Goal: Information Seeking & Learning: Learn about a topic

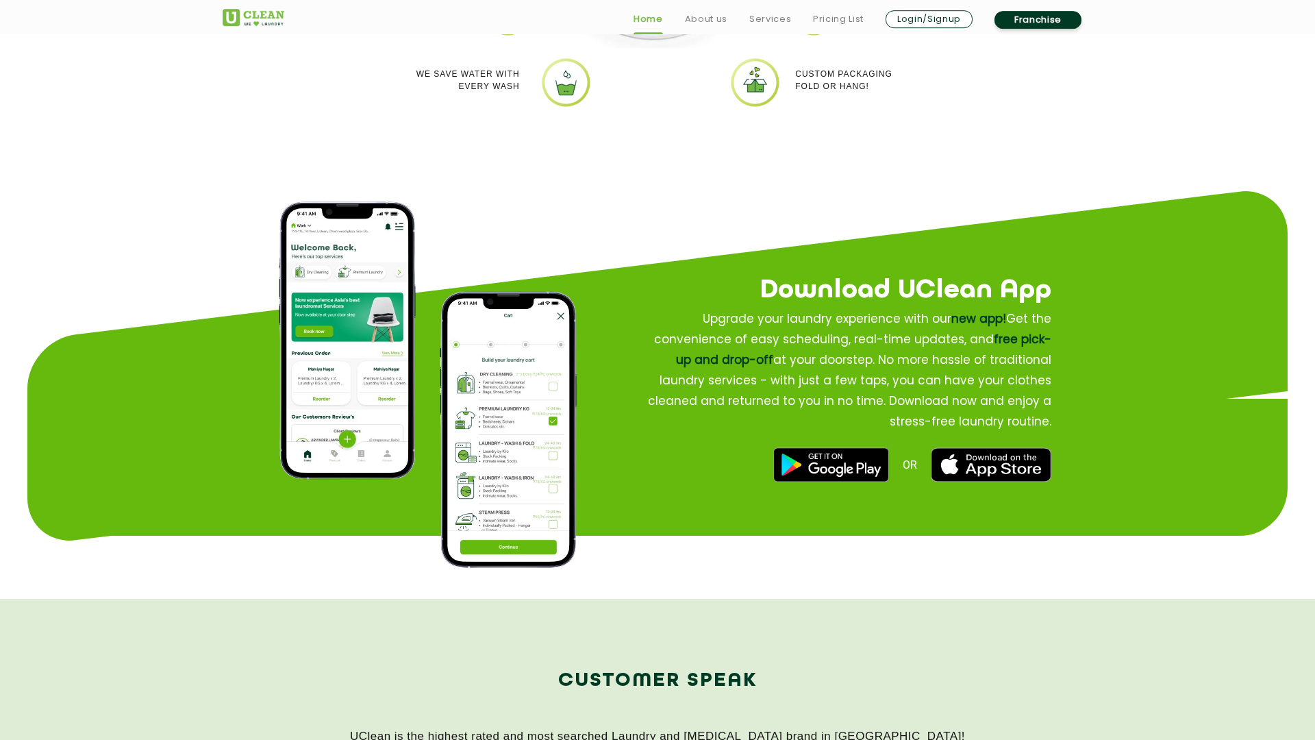
scroll to position [444, 0]
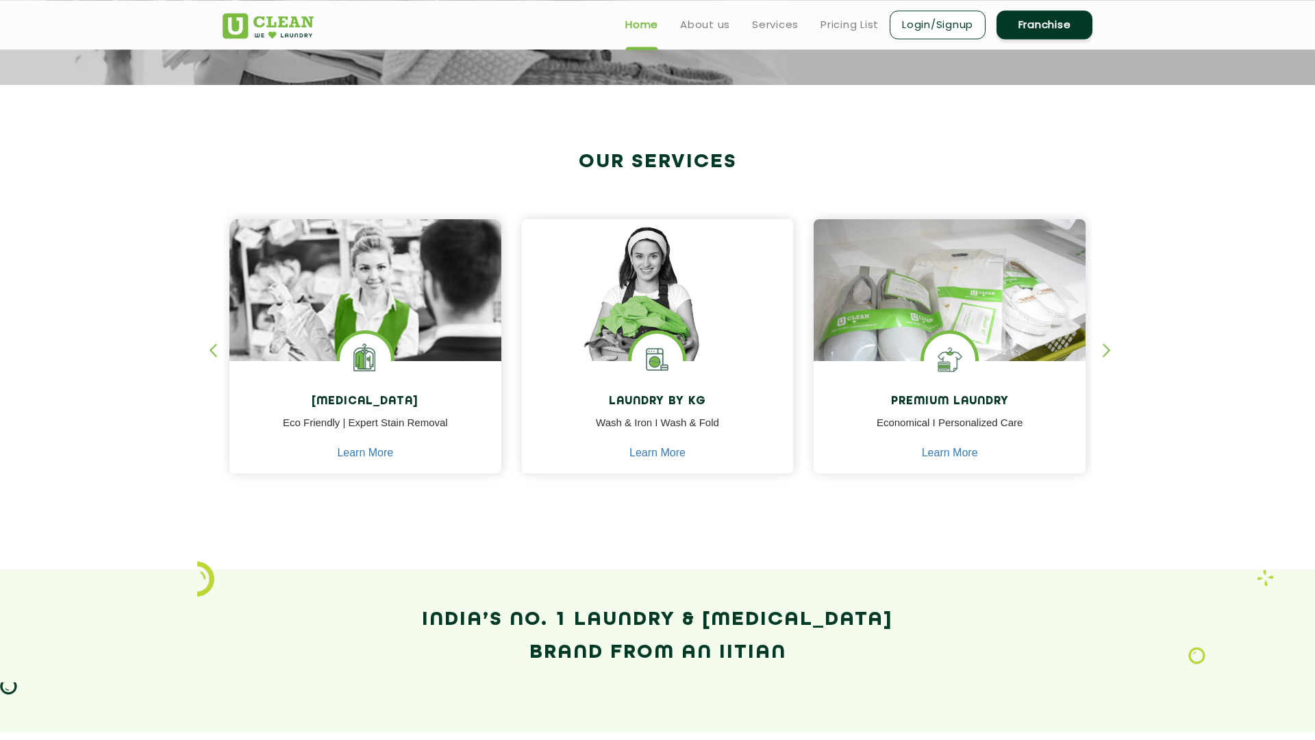
click at [651, 282] on img at bounding box center [658, 309] width 272 height 181
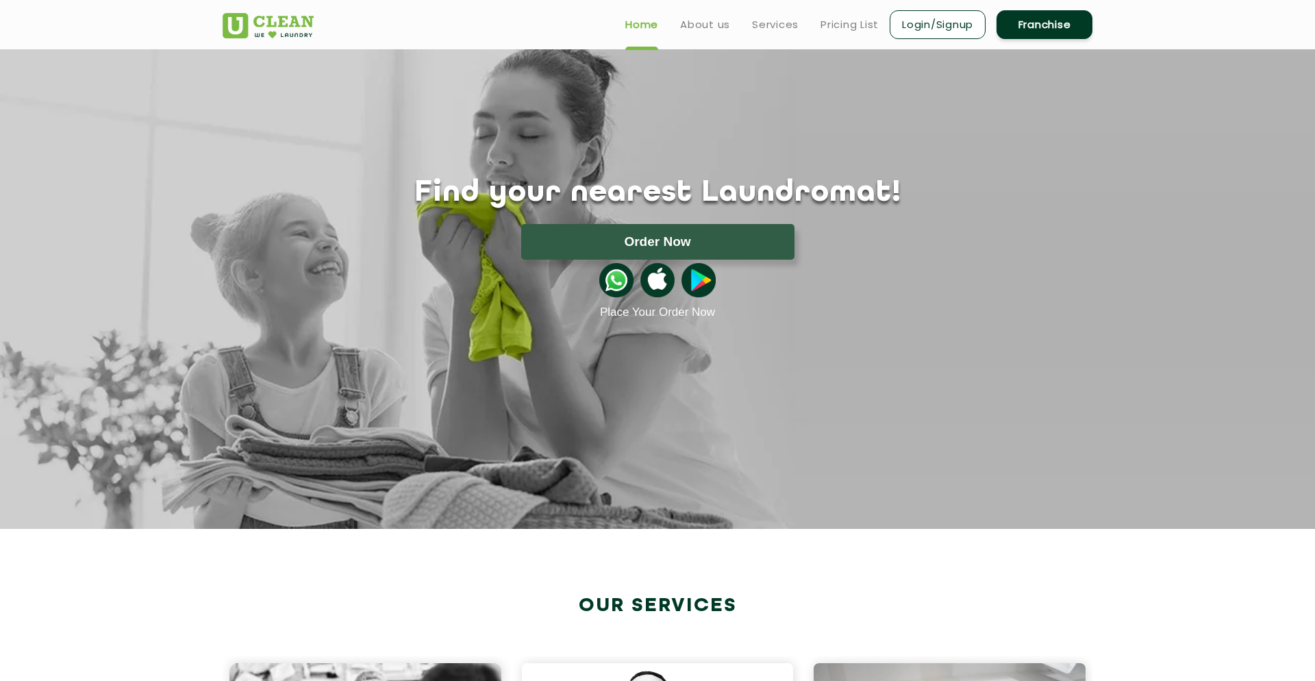
click at [701, 14] on ul "Home About us Services Pricing List Login/Signup Franchise" at bounding box center [853, 24] width 478 height 32
click at [701, 16] on link "About us" at bounding box center [705, 24] width 50 height 16
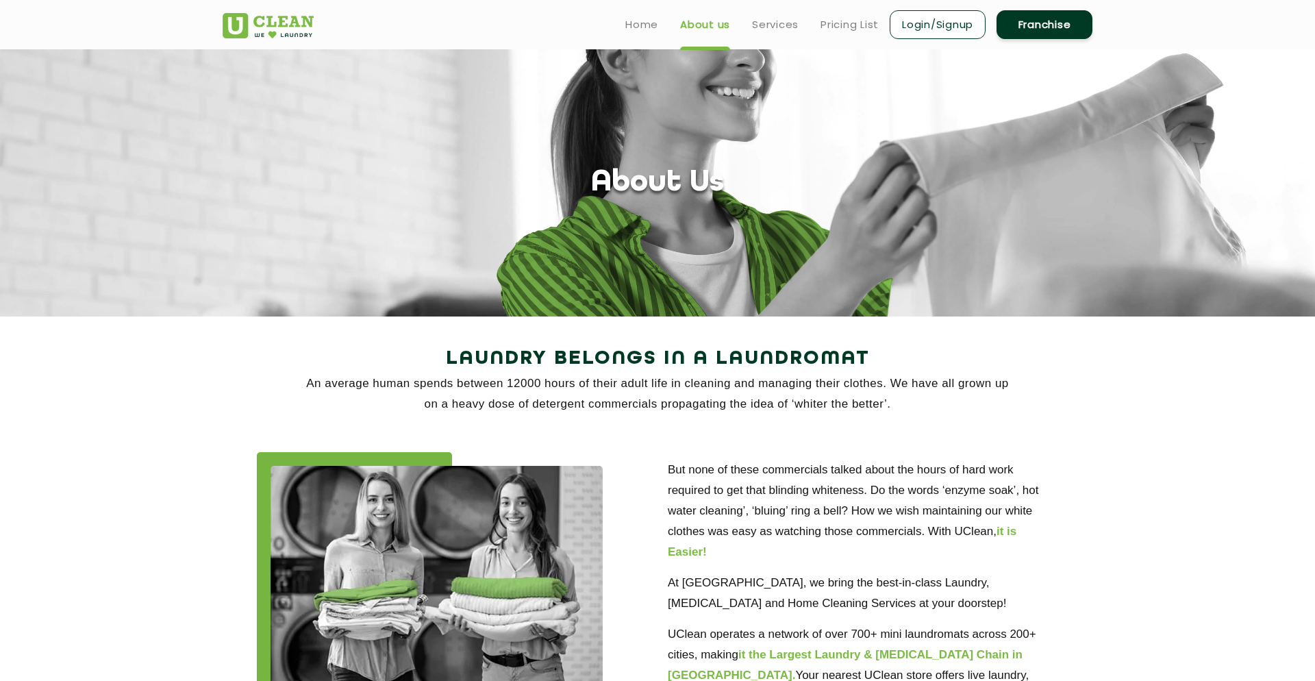
click at [772, 12] on ul "Home About us Services Pricing List Login/Signup Franchise" at bounding box center [853, 24] width 478 height 32
click at [772, 21] on link "Services" at bounding box center [775, 24] width 47 height 16
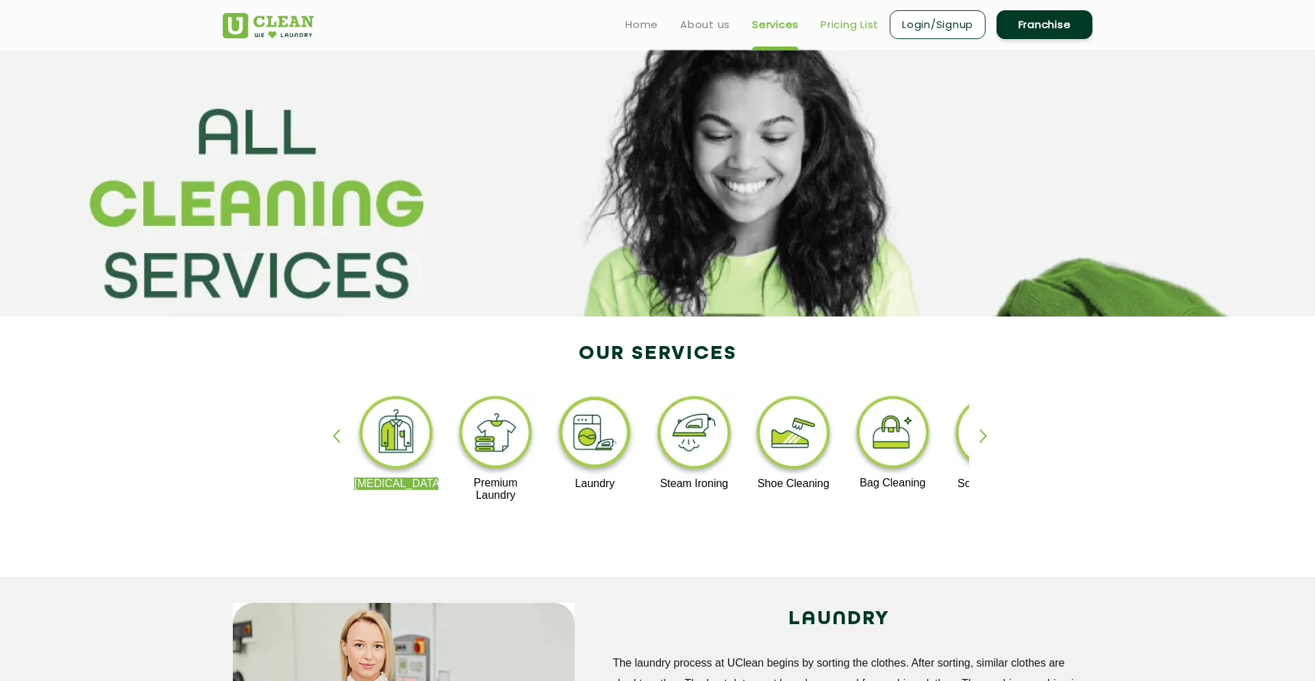
click at [846, 18] on link "Pricing List" at bounding box center [849, 24] width 58 height 16
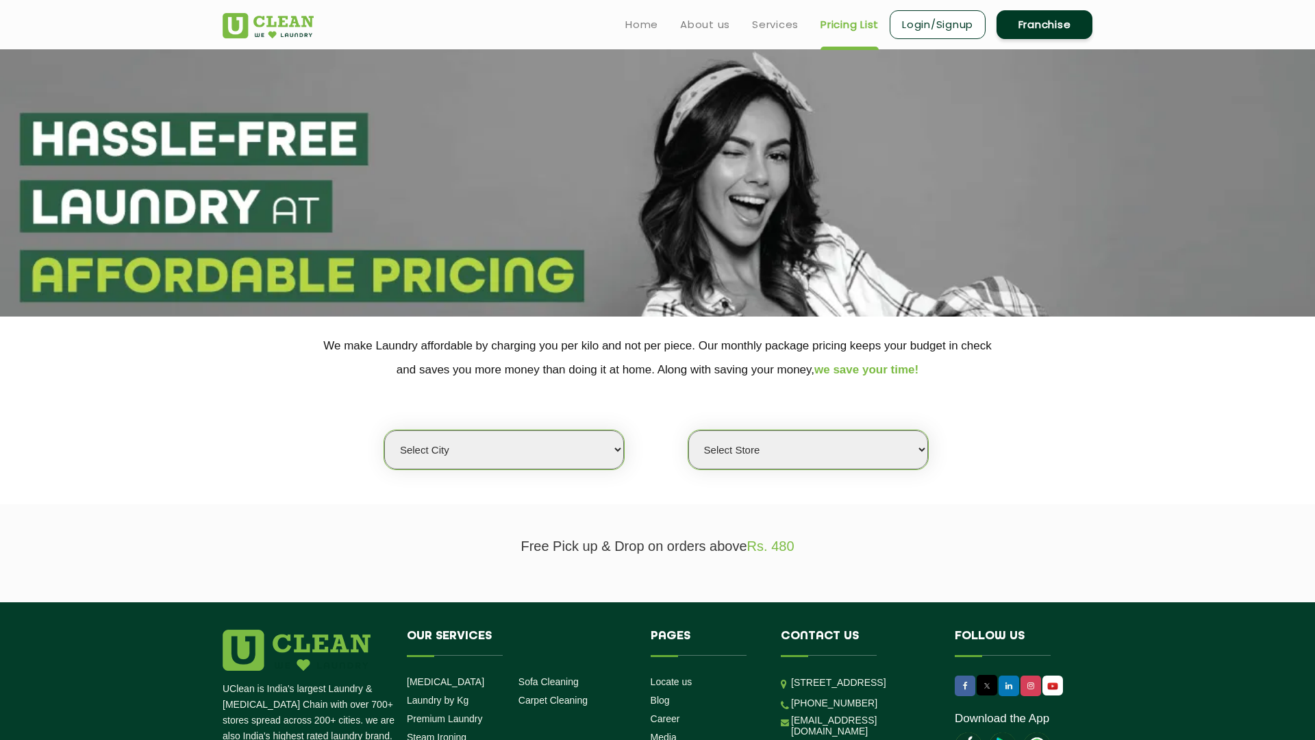
click at [384, 430] on select "Select city [GEOGRAPHIC_DATA] [GEOGRAPHIC_DATA] [GEOGRAPHIC_DATA] [GEOGRAPHIC_D…" at bounding box center [504, 449] width 240 height 39
click at [611, 450] on select "Select city [GEOGRAPHIC_DATA] [GEOGRAPHIC_DATA] [GEOGRAPHIC_DATA] [GEOGRAPHIC_D…" at bounding box center [504, 449] width 240 height 39
click at [688, 430] on select "Select Store" at bounding box center [808, 449] width 240 height 39
click at [916, 453] on select "Select Store" at bounding box center [808, 449] width 240 height 39
